Goal: Check status: Check status

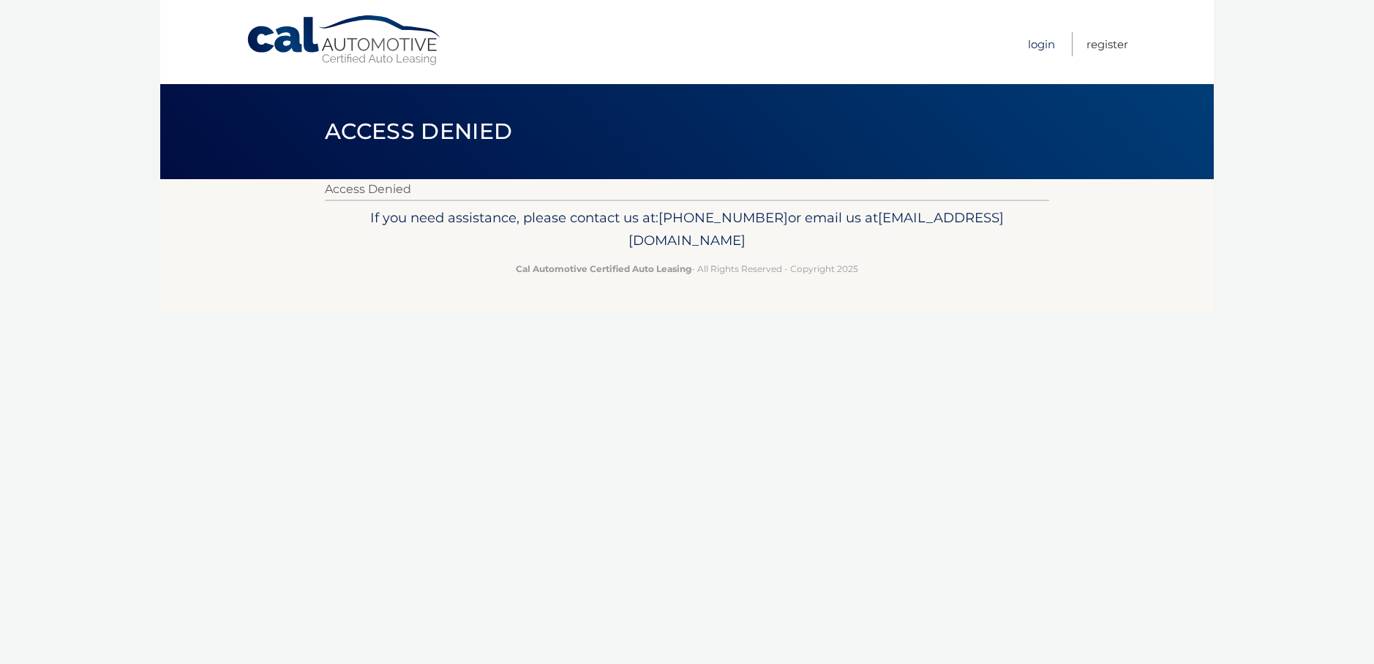
click at [1034, 38] on link "Login" at bounding box center [1041, 44] width 27 height 24
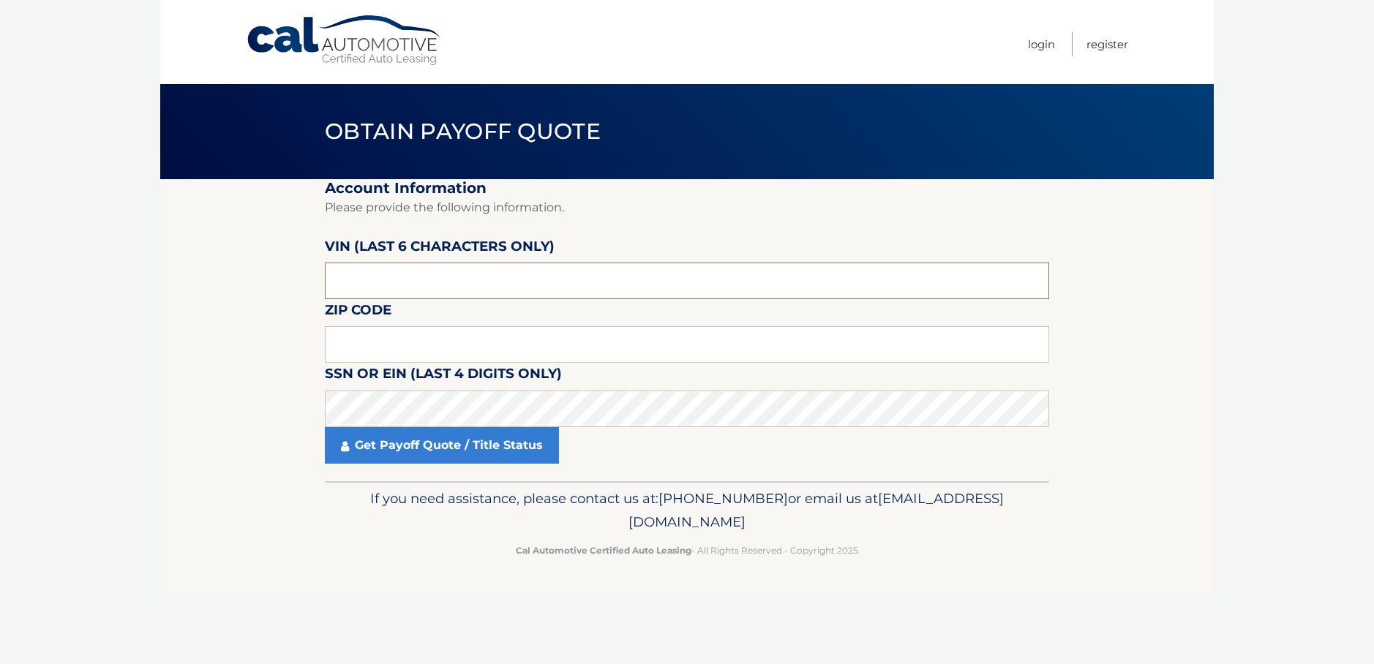
click at [516, 296] on input "text" at bounding box center [687, 281] width 724 height 37
type input "534743"
click at [524, 345] on input "text" at bounding box center [687, 344] width 724 height 37
click at [366, 363] on input "text" at bounding box center [687, 344] width 724 height 37
type input "33138"
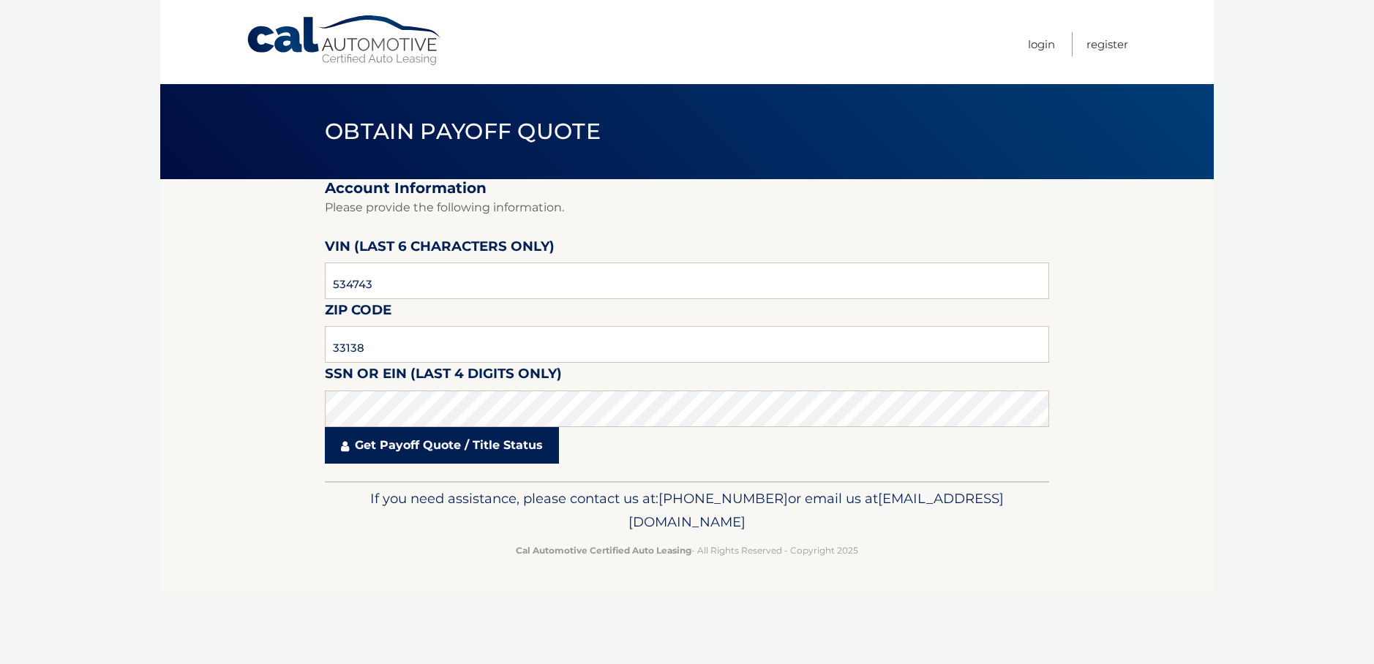
click at [450, 454] on link "Get Payoff Quote / Title Status" at bounding box center [442, 445] width 234 height 37
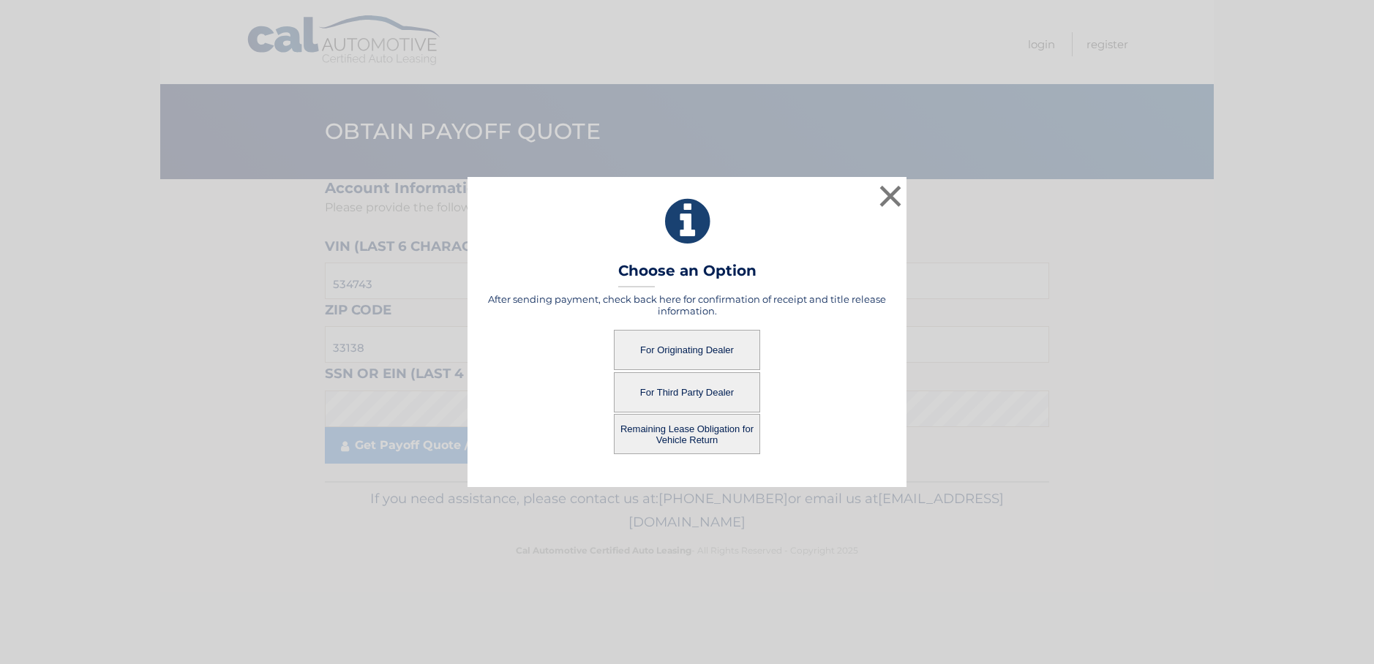
click at [694, 350] on button "For Originating Dealer" at bounding box center [687, 350] width 146 height 40
click at [694, 352] on button "For Originating Dealer" at bounding box center [687, 350] width 146 height 40
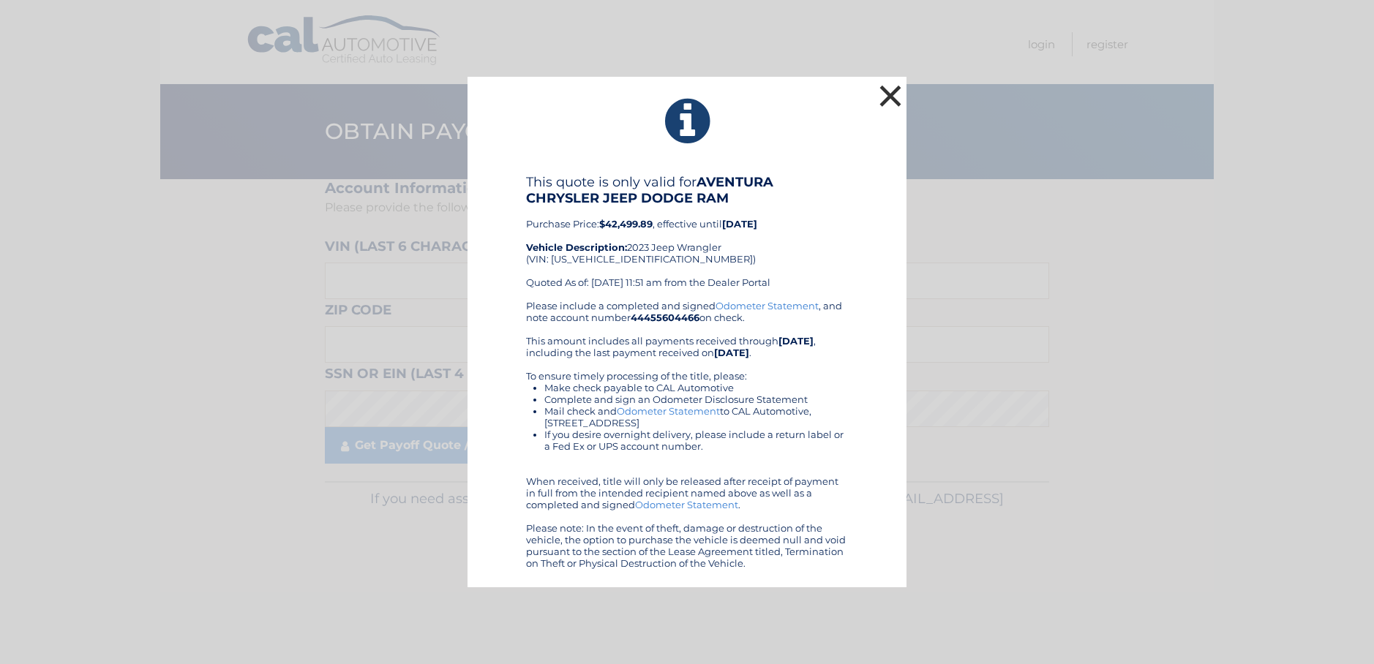
click at [895, 91] on button "×" at bounding box center [890, 95] width 29 height 29
